Goal: Task Accomplishment & Management: Manage account settings

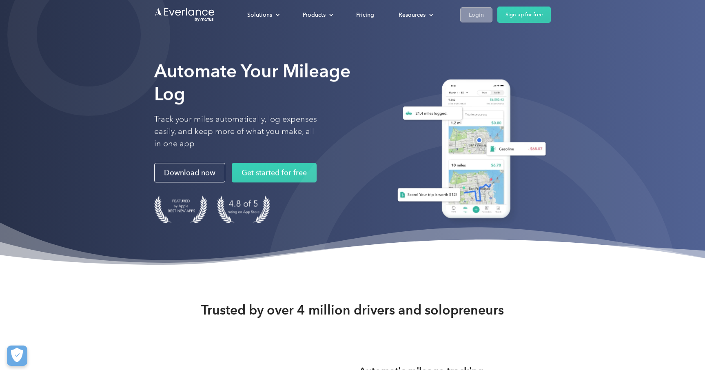
click at [472, 13] on div "Login" at bounding box center [476, 15] width 15 height 10
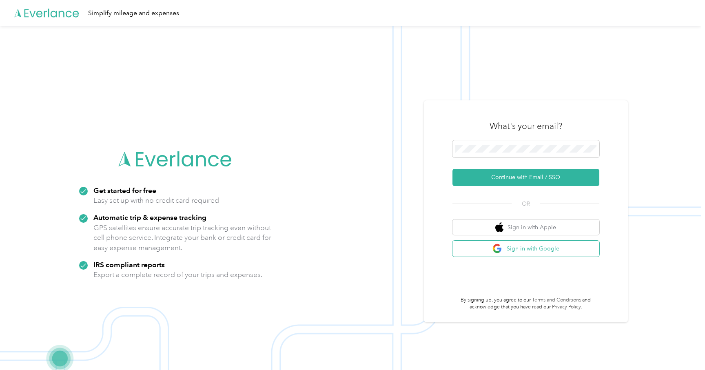
click at [521, 244] on button "Sign in with Google" at bounding box center [526, 249] width 147 height 16
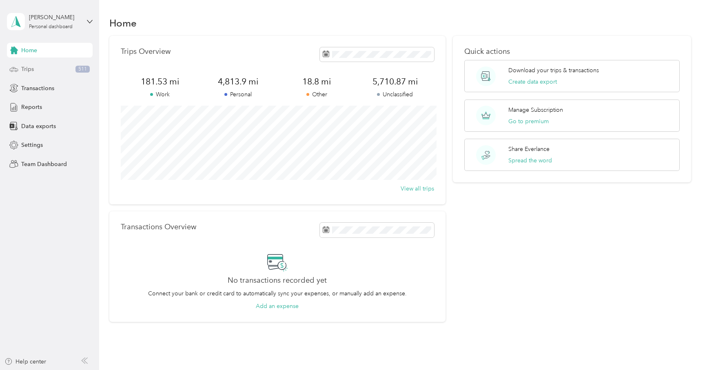
click at [30, 70] on span "Trips" at bounding box center [27, 69] width 13 height 9
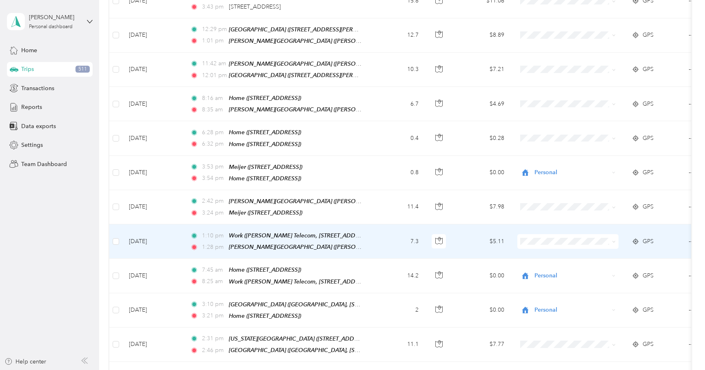
scroll to position [756, 0]
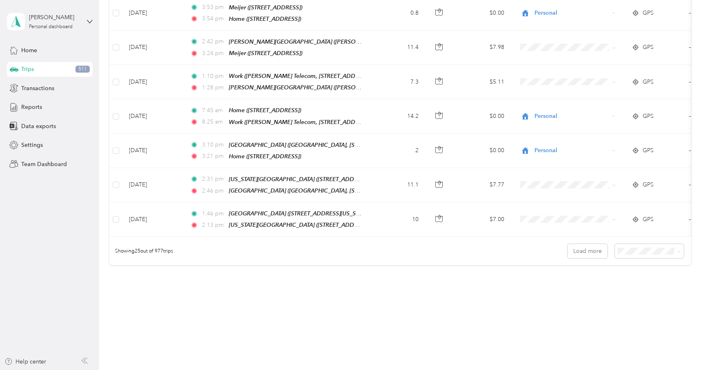
click at [638, 282] on li "100 per load" at bounding box center [653, 284] width 69 height 14
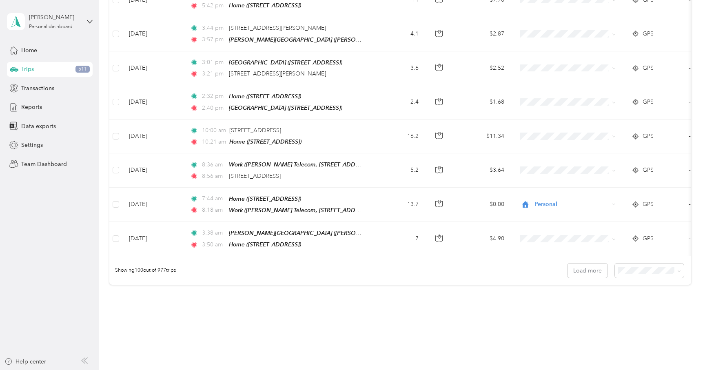
scroll to position [3292, 0]
click at [601, 263] on button "Load more" at bounding box center [588, 270] width 40 height 14
click at [589, 263] on button "Load more" at bounding box center [588, 270] width 40 height 14
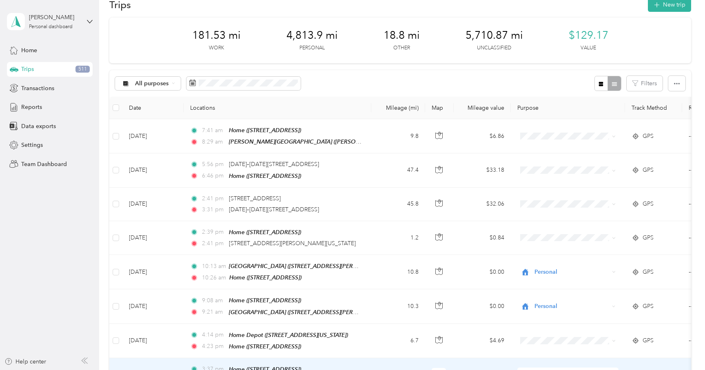
scroll to position [0, 0]
